Goal: Task Accomplishment & Management: Complete application form

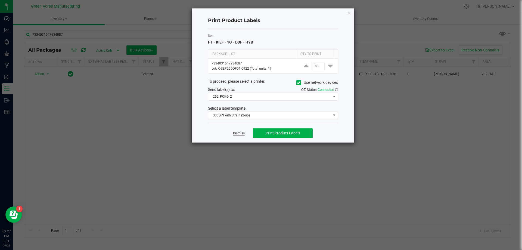
click at [236, 132] on link "Dismiss" at bounding box center [239, 133] width 12 height 5
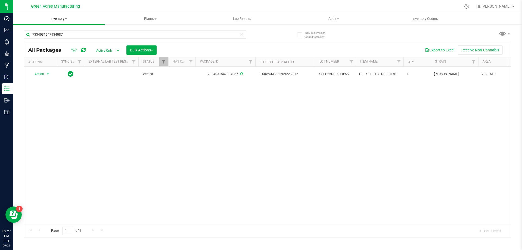
click at [57, 21] on span "Inventory" at bounding box center [59, 18] width 92 height 5
click at [79, 66] on li "From bill of materials" at bounding box center [59, 65] width 92 height 7
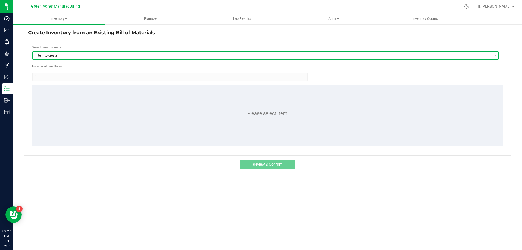
click at [178, 58] on span "Item to create" at bounding box center [262, 56] width 459 height 8
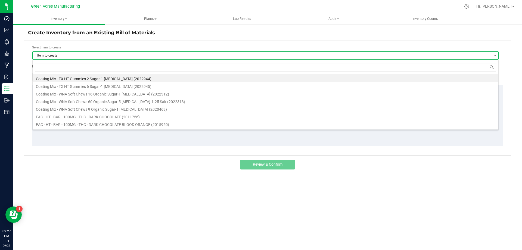
scroll to position [8, 467]
type input "DDF"
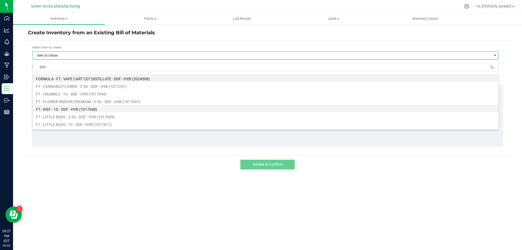
click at [102, 110] on li "FT - KIEF - 1G - DDF - HYB (1017048)" at bounding box center [266, 109] width 466 height 8
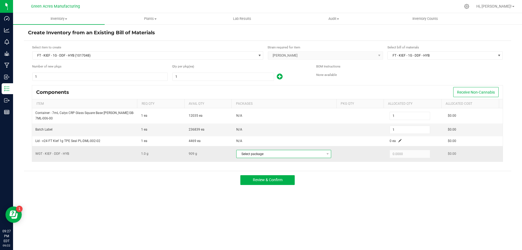
click at [317, 157] on span "Select package" at bounding box center [281, 154] width 88 height 8
drag, startPoint x: 362, startPoint y: 181, endPoint x: 358, endPoint y: 181, distance: 4.4
click at [362, 181] on div "Review & Confirm" at bounding box center [267, 180] width 487 height 18
click at [211, 77] on input "1" at bounding box center [223, 77] width 101 height 8
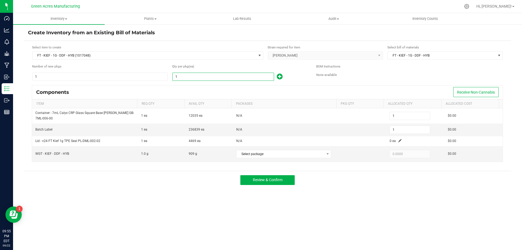
type input "8"
type input "85"
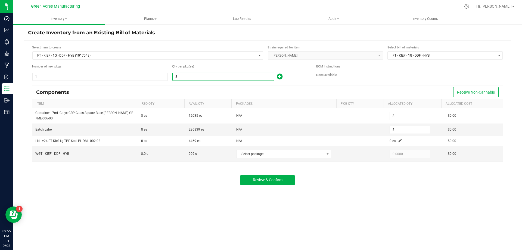
type input "85"
type input "855"
type input "8551"
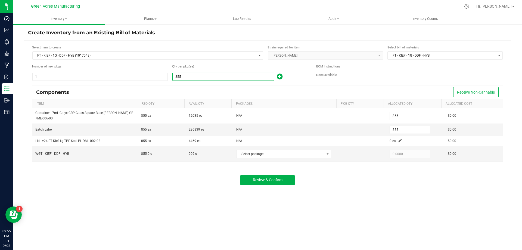
type input "8,551"
type input "855"
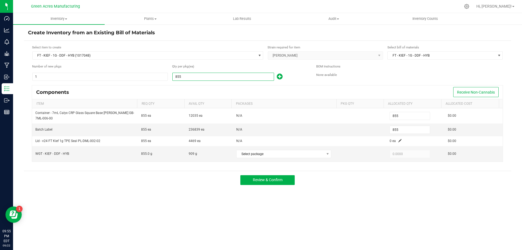
type input "85"
type input "851"
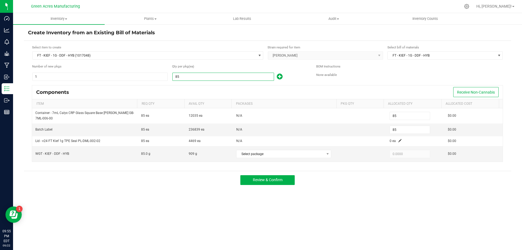
type input "851"
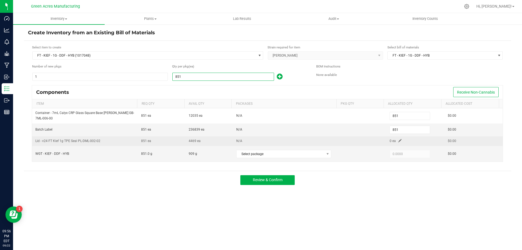
click at [399, 141] on span at bounding box center [400, 140] width 3 height 3
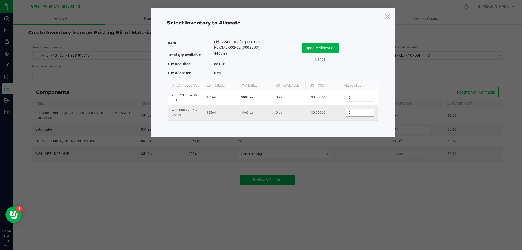
click at [355, 112] on input "0" at bounding box center [360, 113] width 28 height 8
type input "851"
click at [329, 48] on button "Update Allocation" at bounding box center [320, 47] width 37 height 9
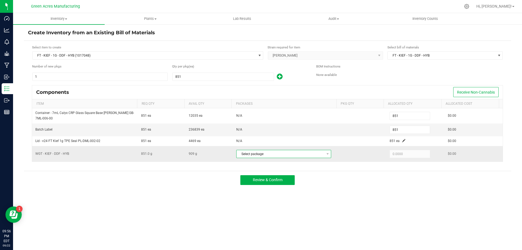
click at [312, 153] on span "Select package" at bounding box center [281, 154] width 88 height 8
click at [316, 176] on li "2033043142866295 (K-SEP25DDF01-0922)" at bounding box center [283, 176] width 97 height 8
type input "851.0000"
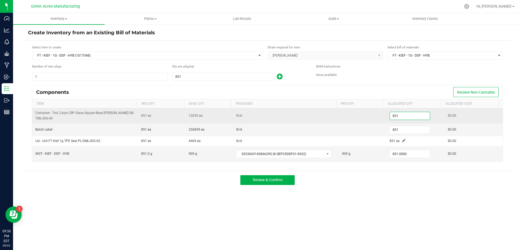
click at [398, 116] on input "851" at bounding box center [410, 116] width 40 height 8
type input "860"
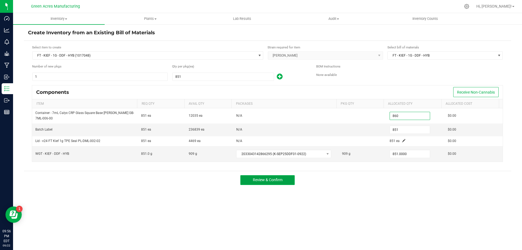
click at [283, 183] on button "Review & Confirm" at bounding box center [267, 180] width 54 height 10
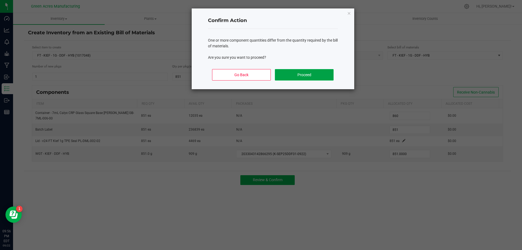
click at [295, 73] on button "Proceed" at bounding box center [304, 74] width 58 height 11
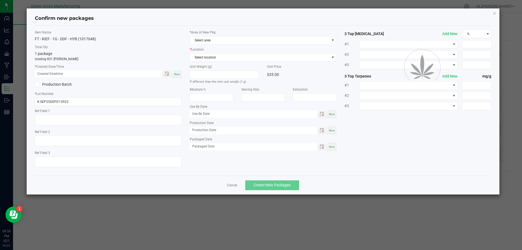
type textarea "ND PBO"
click at [179, 74] on span "Now" at bounding box center [177, 74] width 6 height 3
type input "[DATE] 09:56 PM"
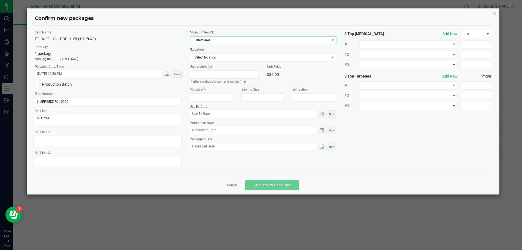
click at [197, 43] on span "Select area" at bounding box center [260, 40] width 140 height 8
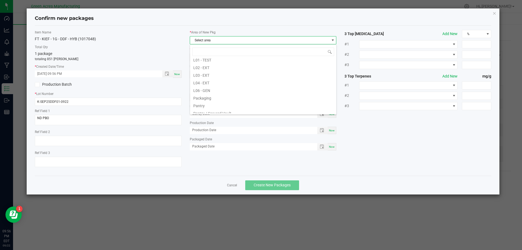
scroll to position [137, 0]
click at [227, 86] on li "Pantry / Secured Vault" at bounding box center [263, 86] width 146 height 8
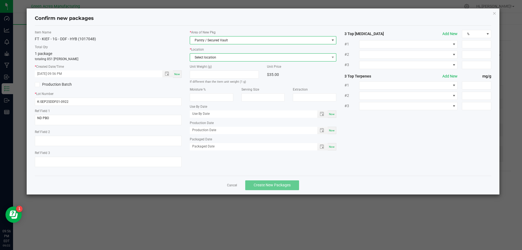
click at [210, 56] on span "Select location" at bounding box center [260, 58] width 140 height 8
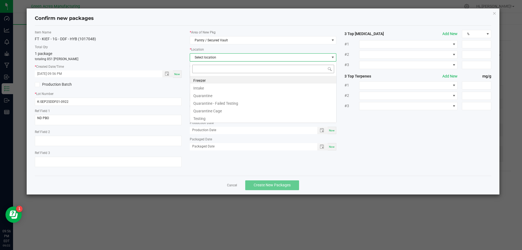
scroll to position [8, 147]
click at [218, 91] on li "Intake" at bounding box center [263, 88] width 146 height 8
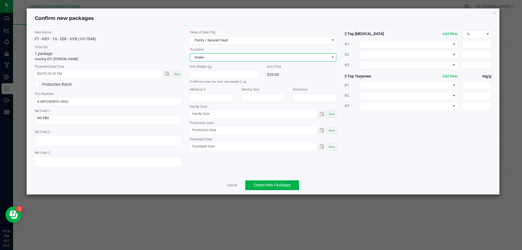
click at [178, 89] on div "Item Name FT - KIEF - 1G - DDF - HYB (1017048) Total Qty 1 package totaling 851…" at bounding box center [108, 100] width 155 height 141
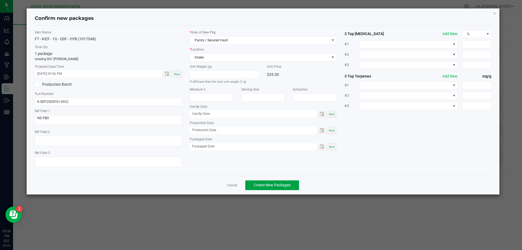
click at [276, 185] on span "Create New Packages" at bounding box center [272, 185] width 37 height 4
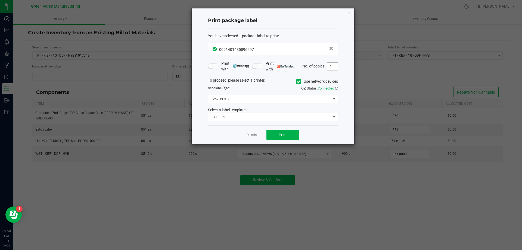
click at [331, 65] on input "1" at bounding box center [333, 67] width 10 height 8
type input "2"
click at [287, 132] on button "Print" at bounding box center [283, 135] width 33 height 10
click at [256, 136] on link "Dismiss" at bounding box center [253, 135] width 12 height 5
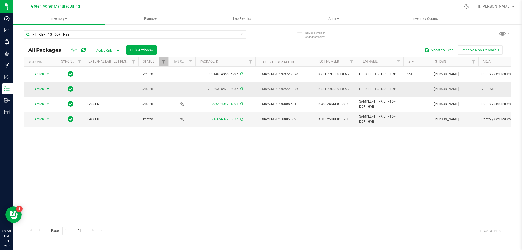
click at [41, 88] on span "Action" at bounding box center [37, 89] width 15 height 8
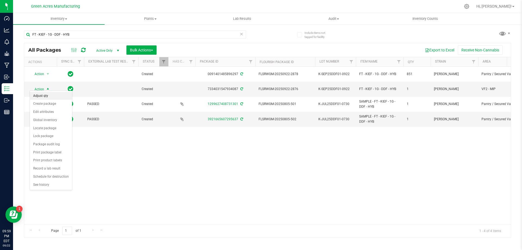
click at [55, 95] on li "Adjust qty" at bounding box center [51, 96] width 42 height 8
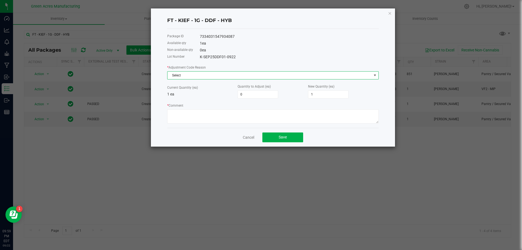
click at [264, 73] on span "Select" at bounding box center [270, 76] width 204 height 8
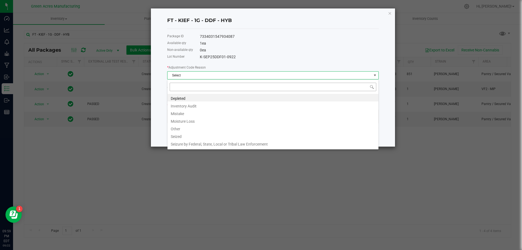
scroll to position [8, 212]
click at [197, 98] on li "Depleted" at bounding box center [273, 98] width 211 height 8
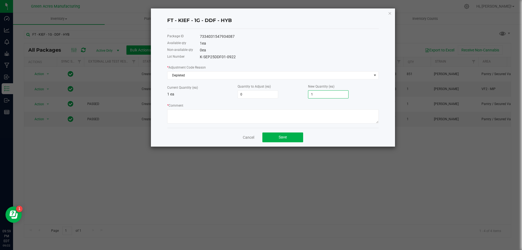
click at [345, 93] on input "1" at bounding box center [328, 95] width 40 height 8
type input "-1"
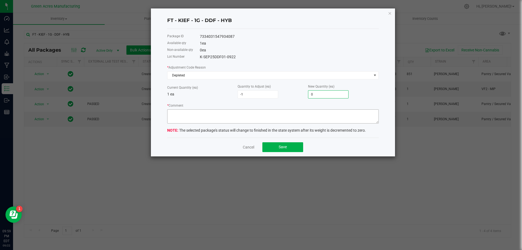
type input "0"
click at [311, 118] on textarea "* Comment" at bounding box center [273, 116] width 212 height 14
type textarea "Zeroing out 1 of 1 package"
click at [285, 143] on button "Save" at bounding box center [282, 147] width 41 height 10
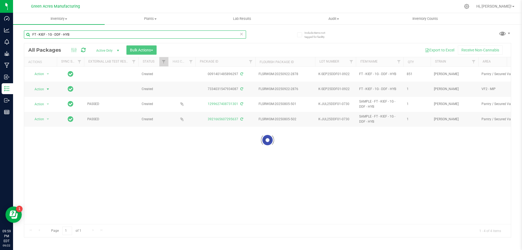
click at [244, 33] on input "FT - KIEF - 1G - DDF - HYB" at bounding box center [135, 34] width 222 height 8
click at [240, 35] on icon at bounding box center [242, 33] width 4 height 7
click at [231, 35] on input "text" at bounding box center [135, 34] width 222 height 8
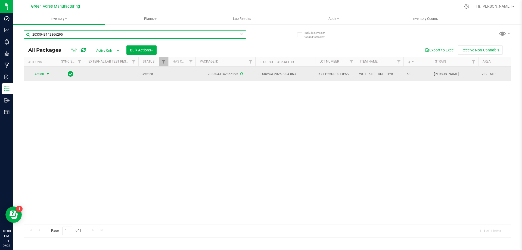
type input "2033043142866295"
click at [45, 76] on span "select" at bounding box center [48, 74] width 7 height 8
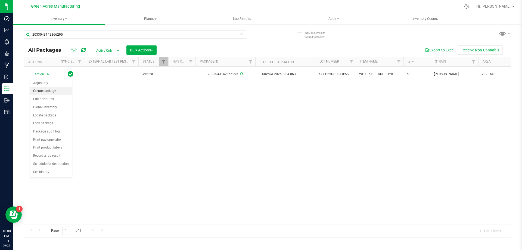
click at [61, 91] on li "Create package" at bounding box center [51, 91] width 42 height 8
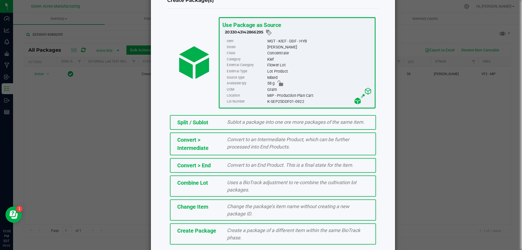
scroll to position [39, 0]
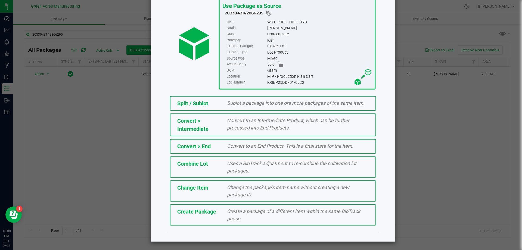
click at [255, 217] on div "Create a package of a different item within the same BioTrack phase." at bounding box center [298, 215] width 150 height 15
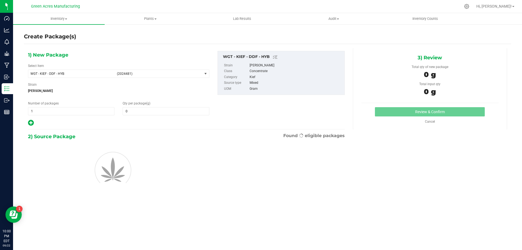
type input "0.0000"
click at [78, 72] on span "WGT - KIEF - DDF - HYB" at bounding box center [71, 74] width 83 height 4
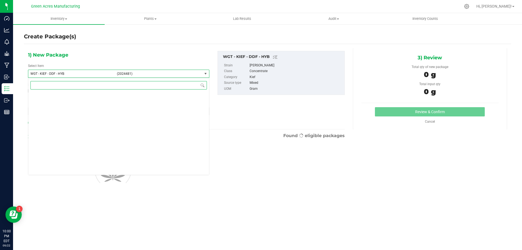
scroll to position [122086, 0]
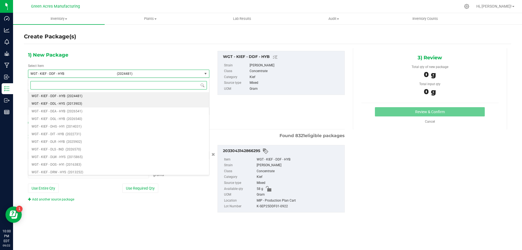
type input "0.0000 g"
type input "qc reject"
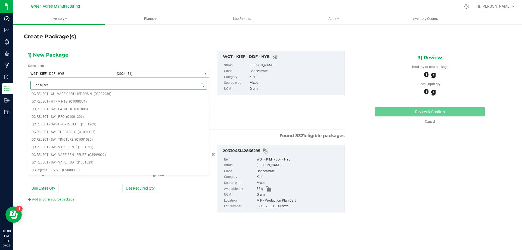
scroll to position [0, 0]
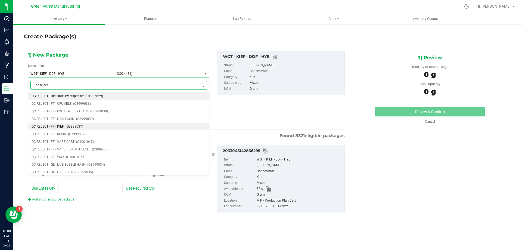
click at [79, 128] on span "(Q3999031)" at bounding box center [75, 127] width 18 height 4
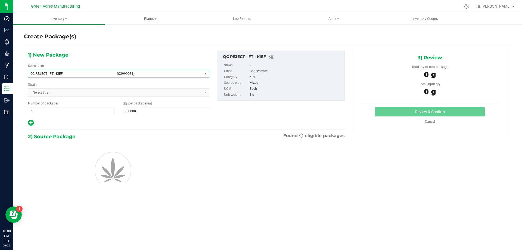
type input "0"
click at [143, 112] on span at bounding box center [166, 111] width 87 height 8
type input "9"
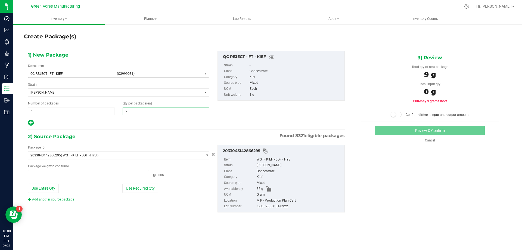
type input "0.0000 g"
type input "9"
click at [53, 187] on button "Use Entire Qty" at bounding box center [43, 188] width 31 height 9
type input "58.0000 g"
click at [394, 113] on small at bounding box center [393, 114] width 5 height 5
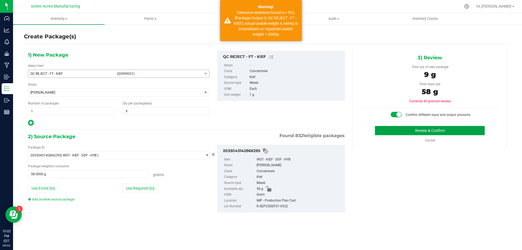
click at [397, 134] on button "Review & Confirm" at bounding box center [430, 130] width 110 height 9
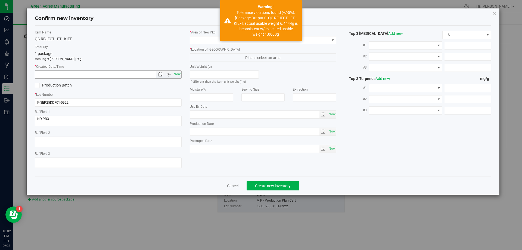
click at [179, 77] on span "Now" at bounding box center [176, 74] width 9 height 8
type input "[DATE] 10:02 PM"
click at [202, 39] on span at bounding box center [260, 40] width 140 height 8
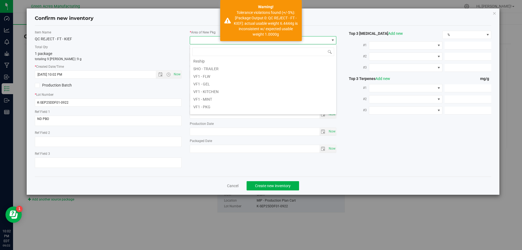
scroll to position [273, 0]
click at [234, 81] on li "VF2 - MIP" at bounding box center [263, 79] width 146 height 8
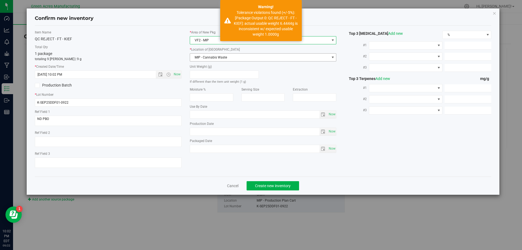
click at [229, 60] on span "MIP - Cannabis Waste" at bounding box center [260, 58] width 140 height 8
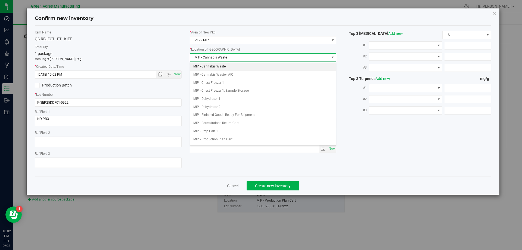
click at [228, 66] on li "MIP - Cannabis Waste" at bounding box center [263, 67] width 146 height 8
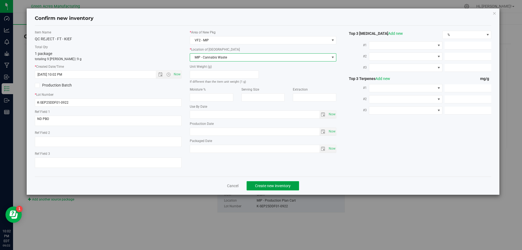
click at [268, 185] on span "Create new inventory" at bounding box center [273, 186] width 36 height 4
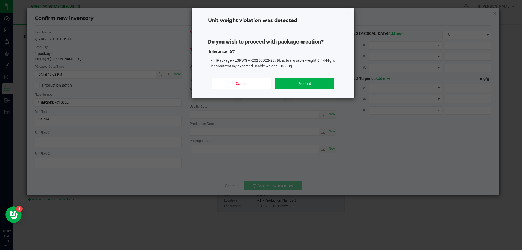
click at [291, 71] on div "Do you wish to proceed with package creation? Tolerance: 5% [Package FLSRWGM-20…" at bounding box center [273, 51] width 130 height 45
click at [292, 81] on button "Proceed" at bounding box center [304, 83] width 58 height 11
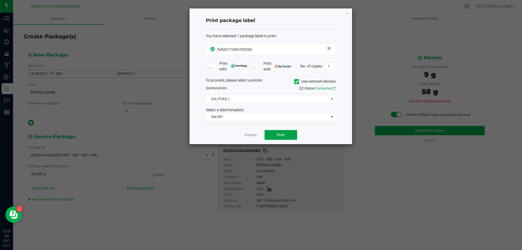
click at [291, 135] on button "Print" at bounding box center [281, 135] width 33 height 10
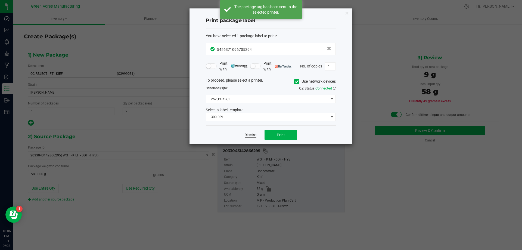
click at [250, 137] on link "Dismiss" at bounding box center [251, 135] width 12 height 5
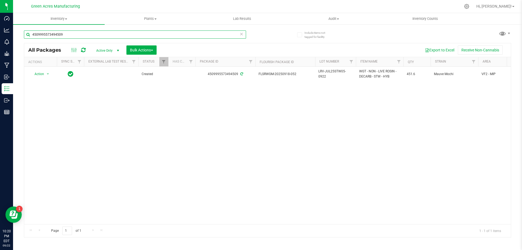
click at [94, 37] on input "4509995573494509" at bounding box center [135, 34] width 222 height 8
paste input "SN-250124-DDF-06-KC"
click at [50, 35] on input "SN-250124-DDF-06-KC" at bounding box center [135, 34] width 222 height 8
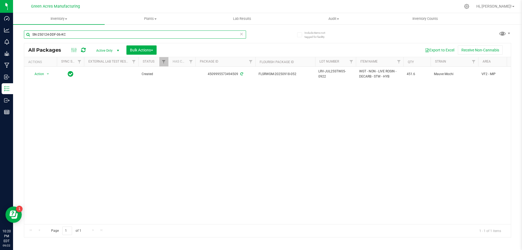
click at [50, 35] on input "SN-250124-DDF-06-KC" at bounding box center [135, 34] width 222 height 8
type input "SN-250124-DDF-06-KC"
